Goal: Information Seeking & Learning: Learn about a topic

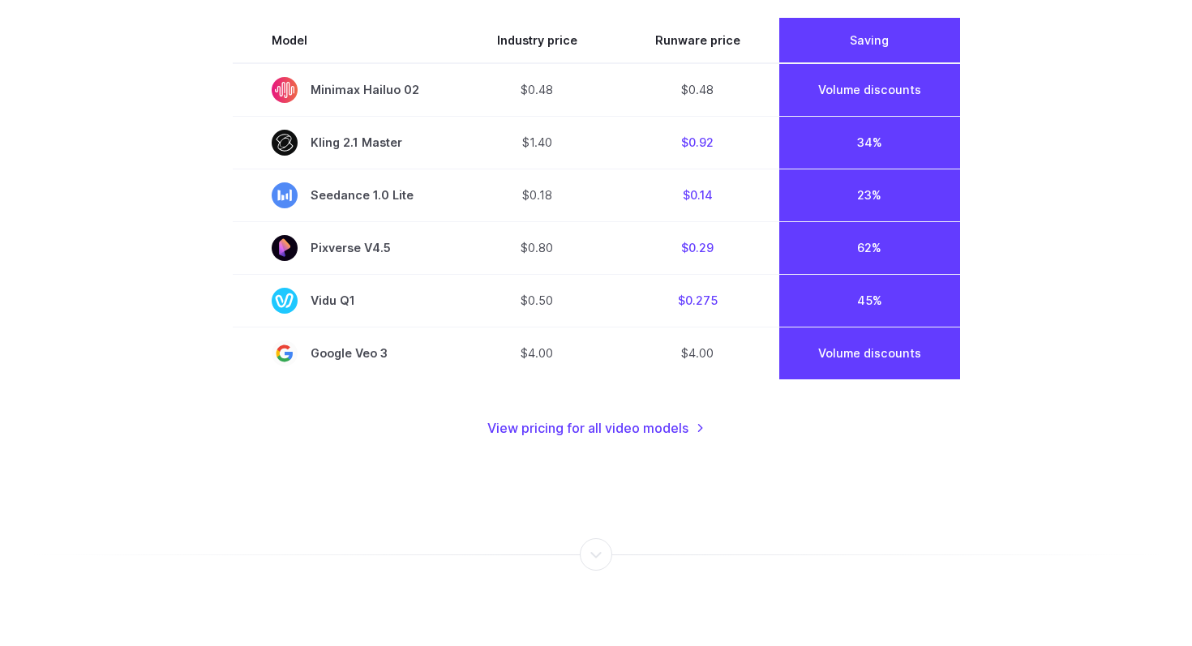
scroll to position [1257, 0]
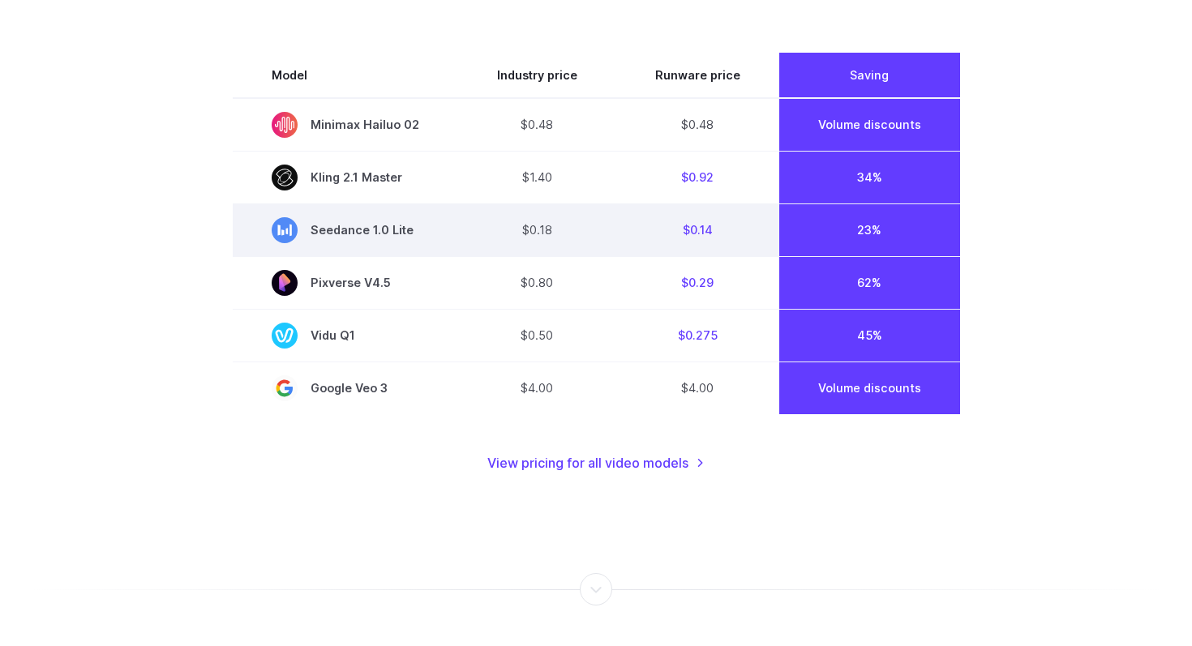
click at [406, 232] on span "Seedance 1.0 Lite" at bounding box center [346, 230] width 148 height 26
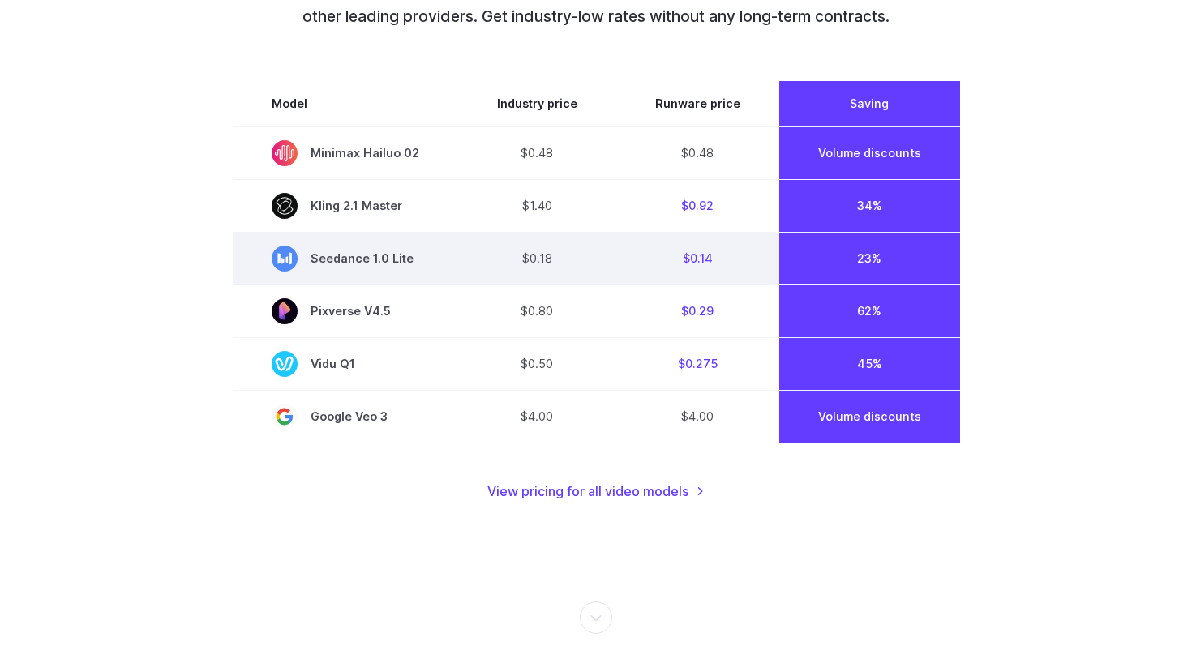
scroll to position [1228, 0]
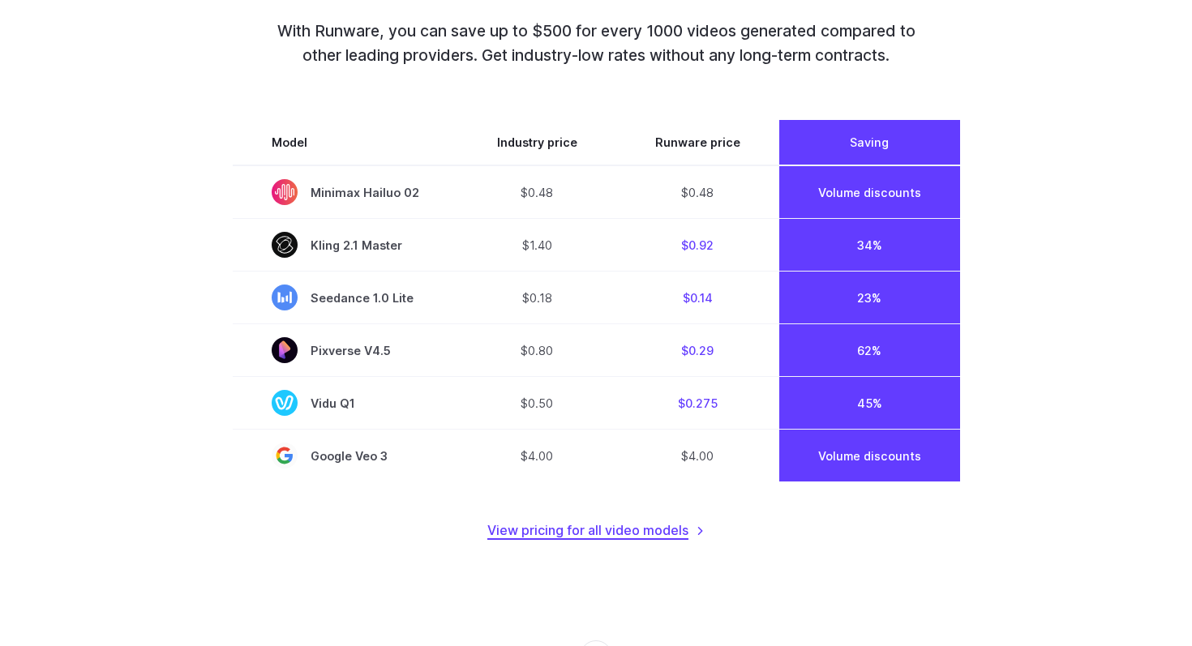
click at [627, 520] on link "View pricing for all video models" at bounding box center [595, 530] width 217 height 21
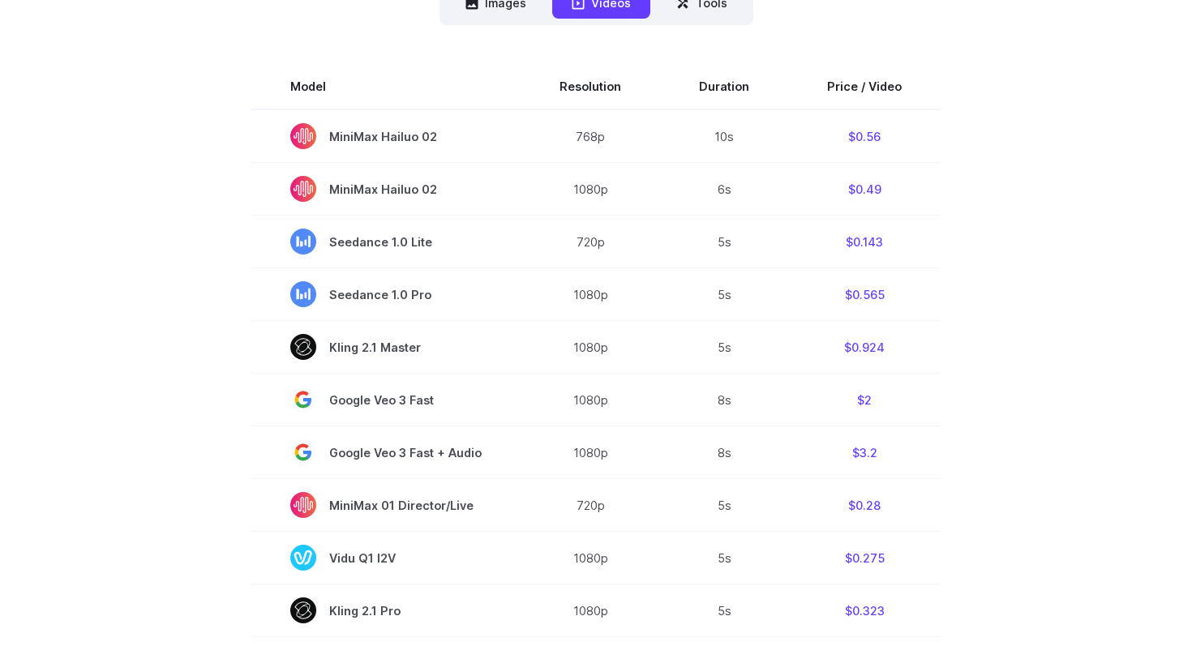
scroll to position [481, 0]
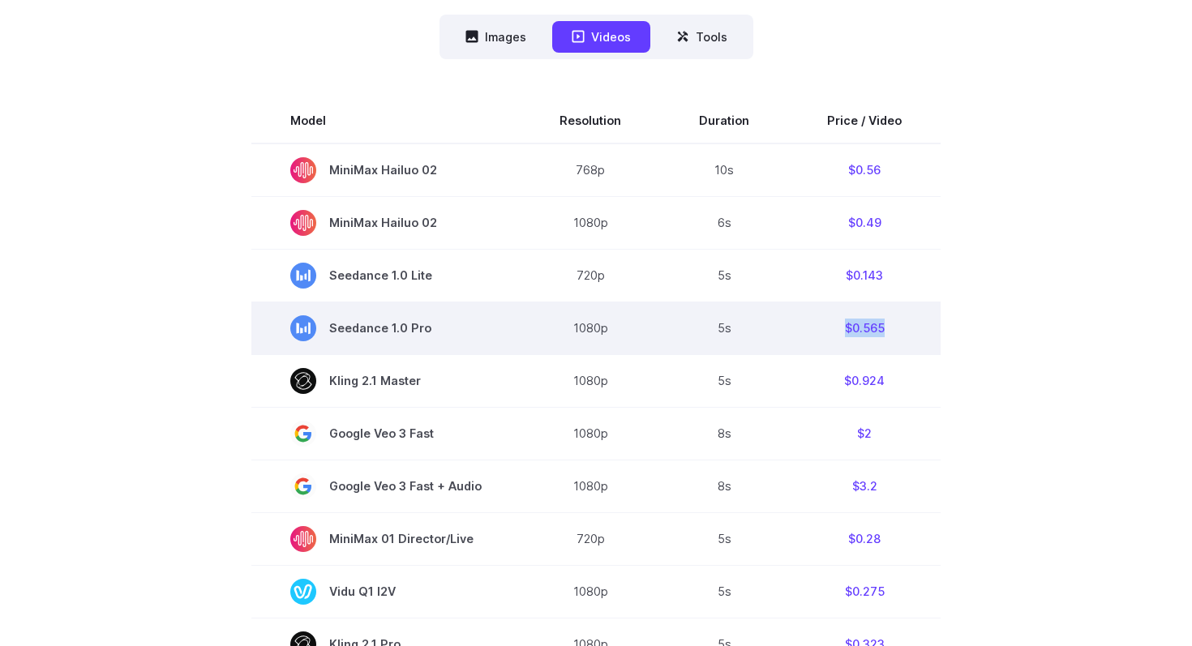
drag, startPoint x: 843, startPoint y: 292, endPoint x: 894, endPoint y: 291, distance: 51.1
click at [894, 302] on td "$0.565" at bounding box center [864, 328] width 152 height 53
